Goal: Task Accomplishment & Management: Manage account settings

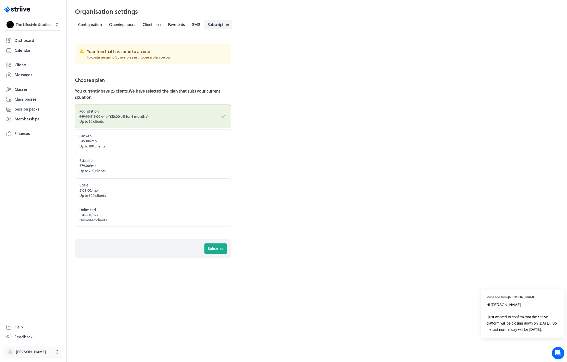
click at [35, 351] on span "[PERSON_NAME]" at bounding box center [31, 352] width 30 height 5
click at [31, 347] on button "Sign out" at bounding box center [33, 348] width 54 height 8
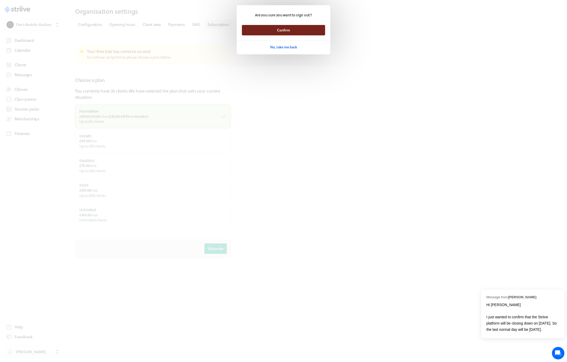
click at [265, 27] on button "Confirm" at bounding box center [283, 30] width 83 height 10
